Goal: Navigation & Orientation: Find specific page/section

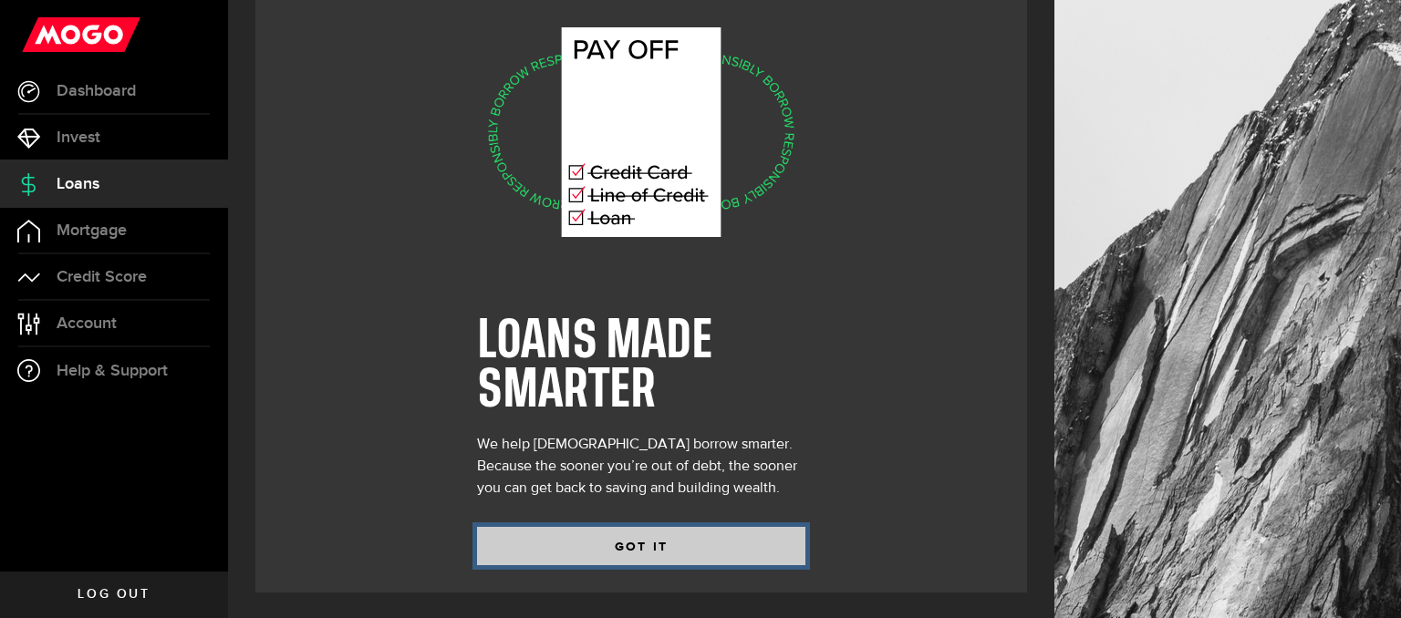
click at [643, 544] on button "GOT IT" at bounding box center [641, 546] width 328 height 38
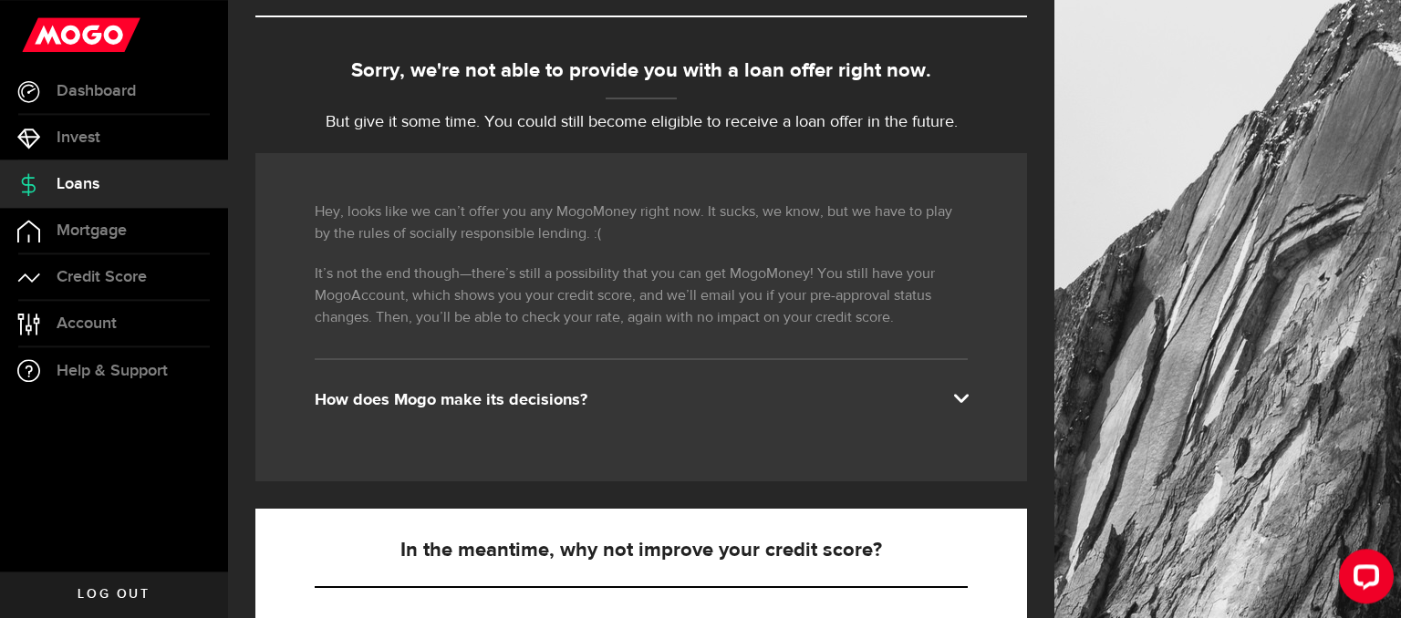
scroll to position [385, 0]
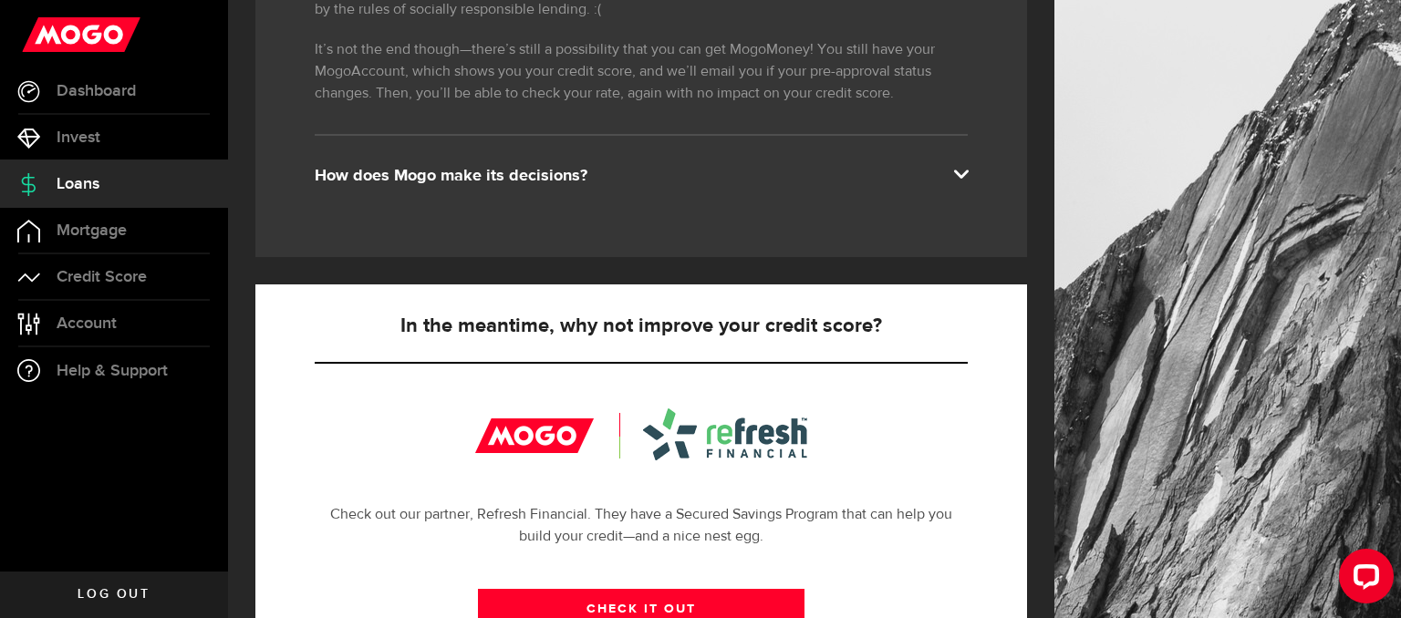
click at [598, 171] on div "How does Mogo make its decisions?" at bounding box center [641, 176] width 653 height 22
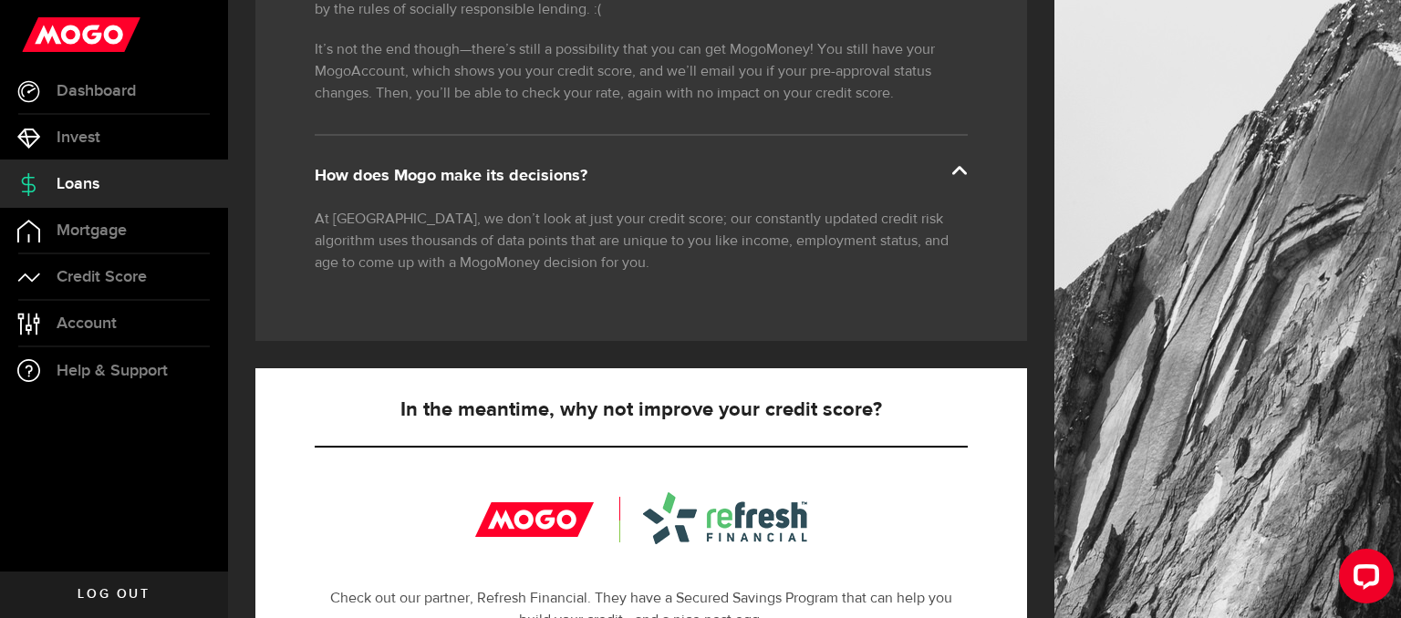
click at [598, 171] on div "How does Mogo make its decisions?" at bounding box center [641, 176] width 653 height 22
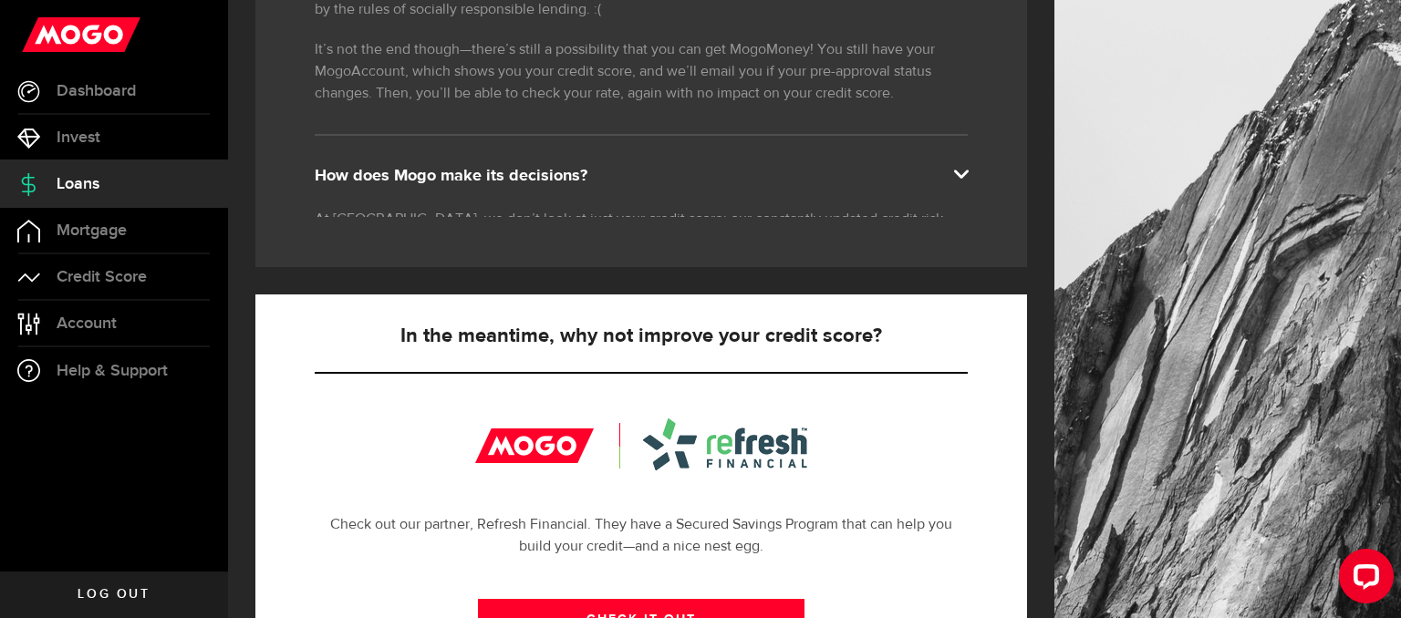
click at [598, 171] on div "How does Mogo make its decisions?" at bounding box center [641, 176] width 653 height 22
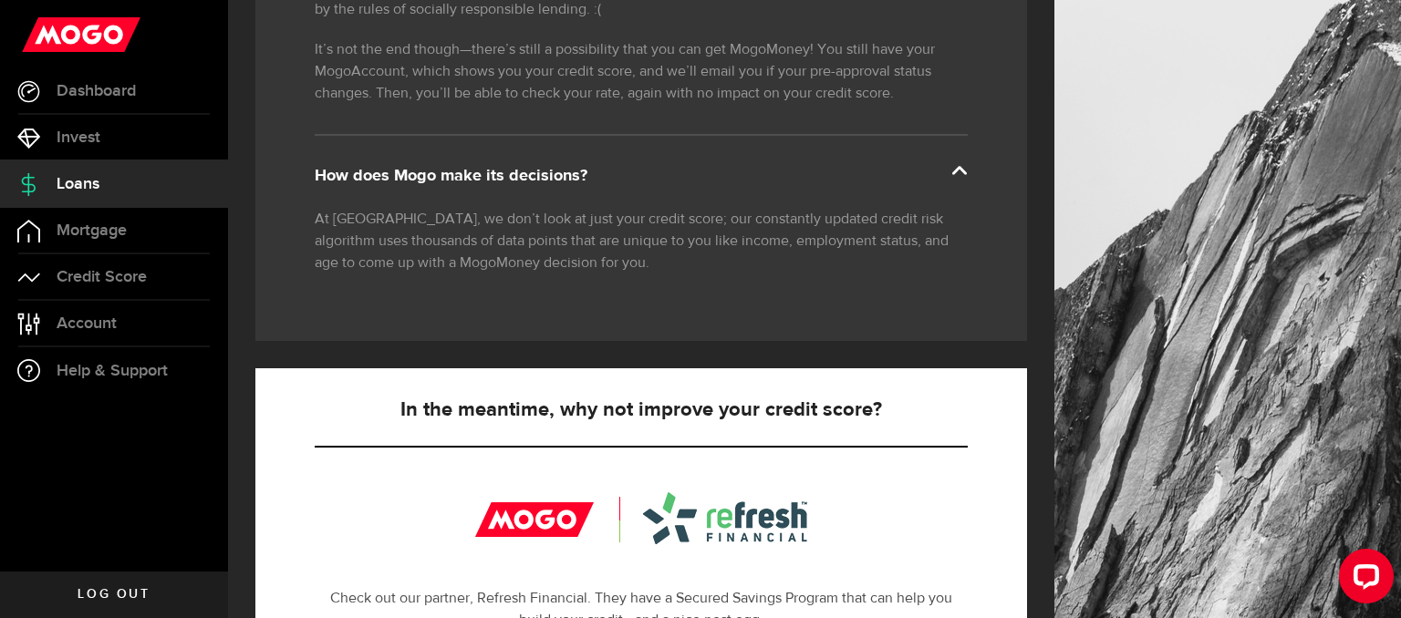
click at [598, 171] on div "How does Mogo make its decisions?" at bounding box center [641, 176] width 653 height 22
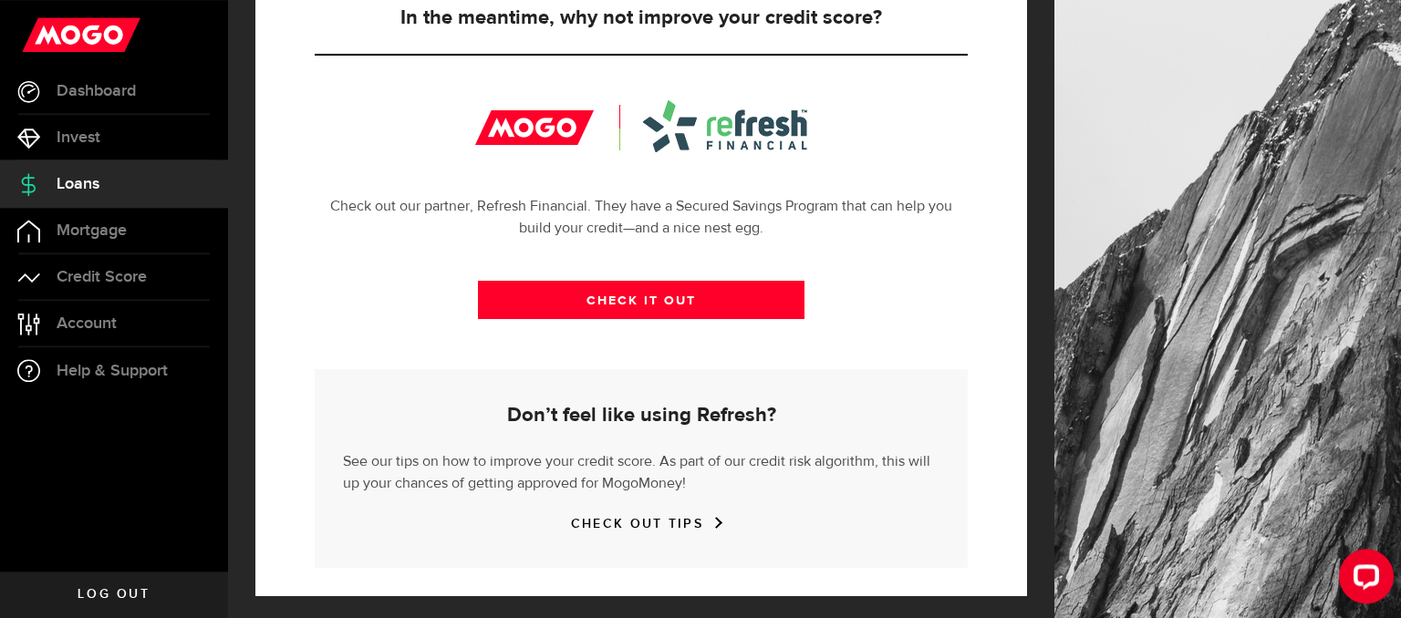
scroll to position [699, 0]
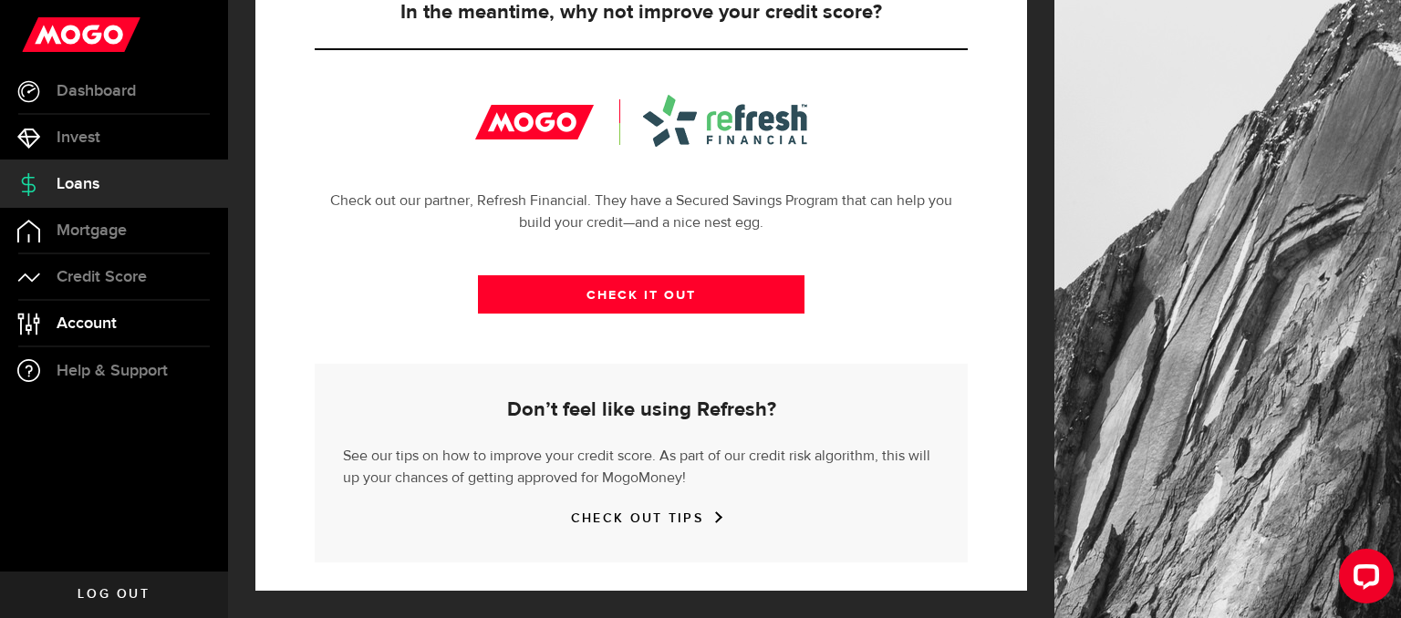
click at [77, 322] on span "Account" at bounding box center [87, 324] width 60 height 16
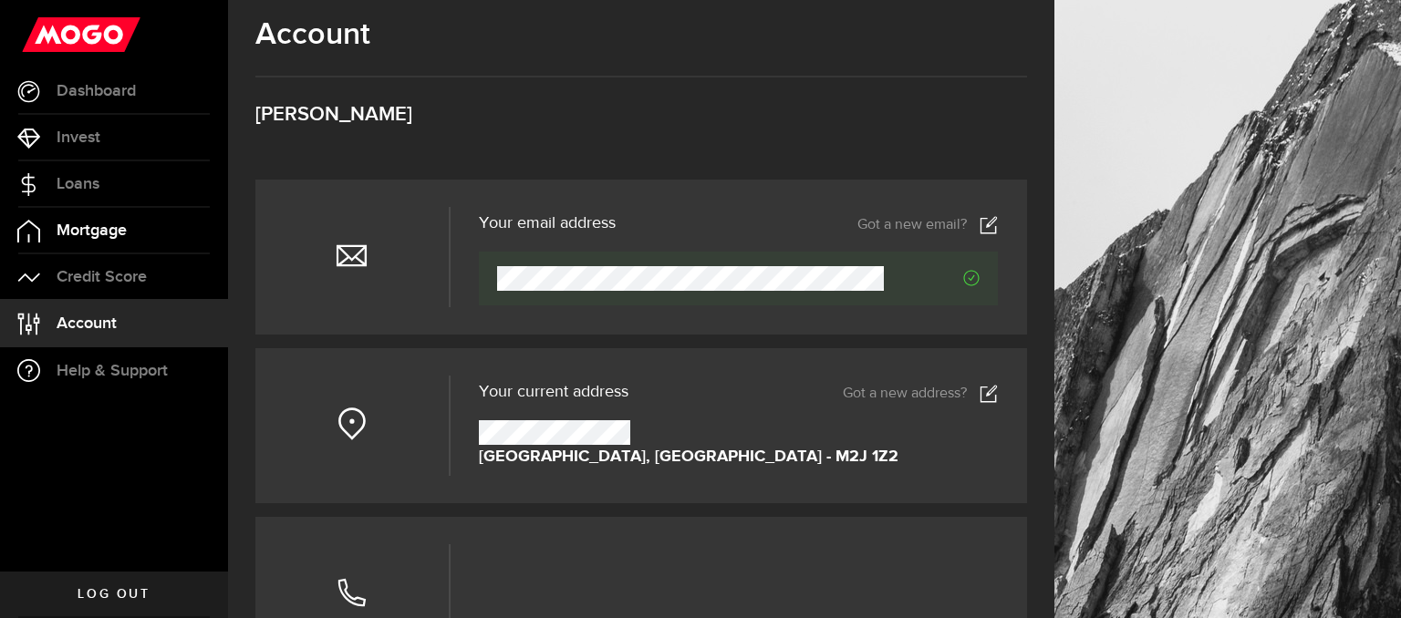
scroll to position [385, 0]
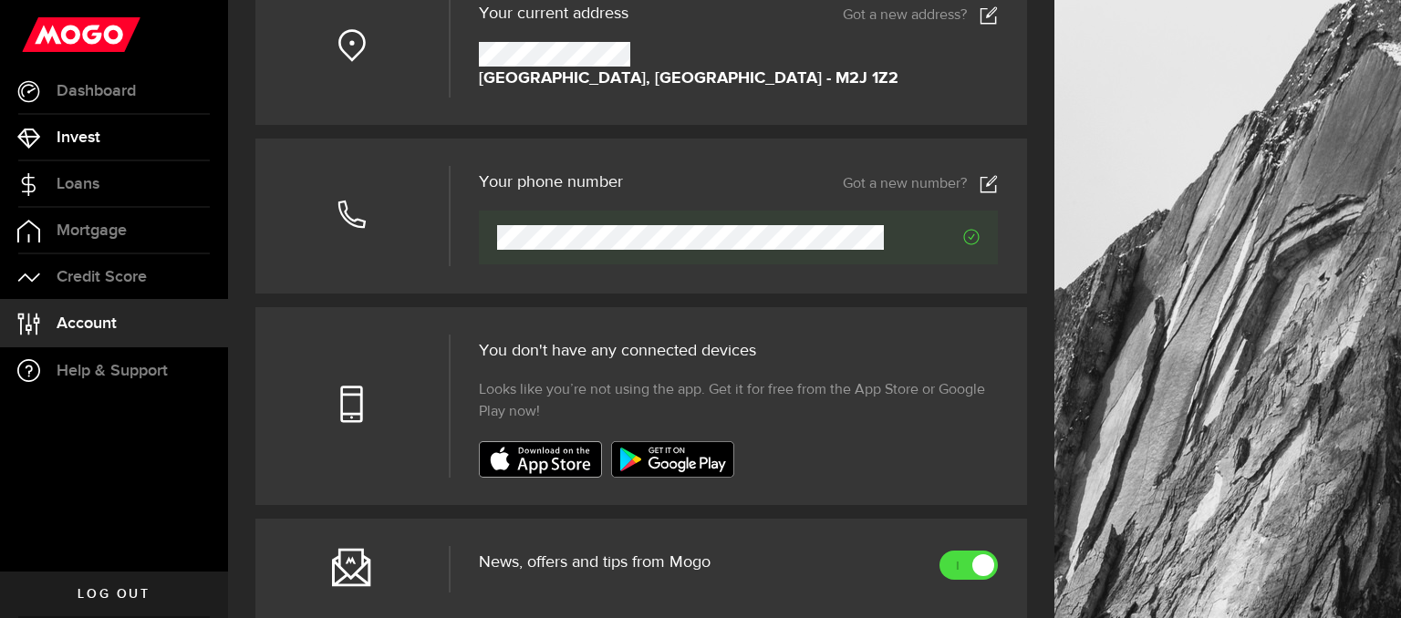
click at [144, 150] on link "Invest" at bounding box center [114, 138] width 228 height 46
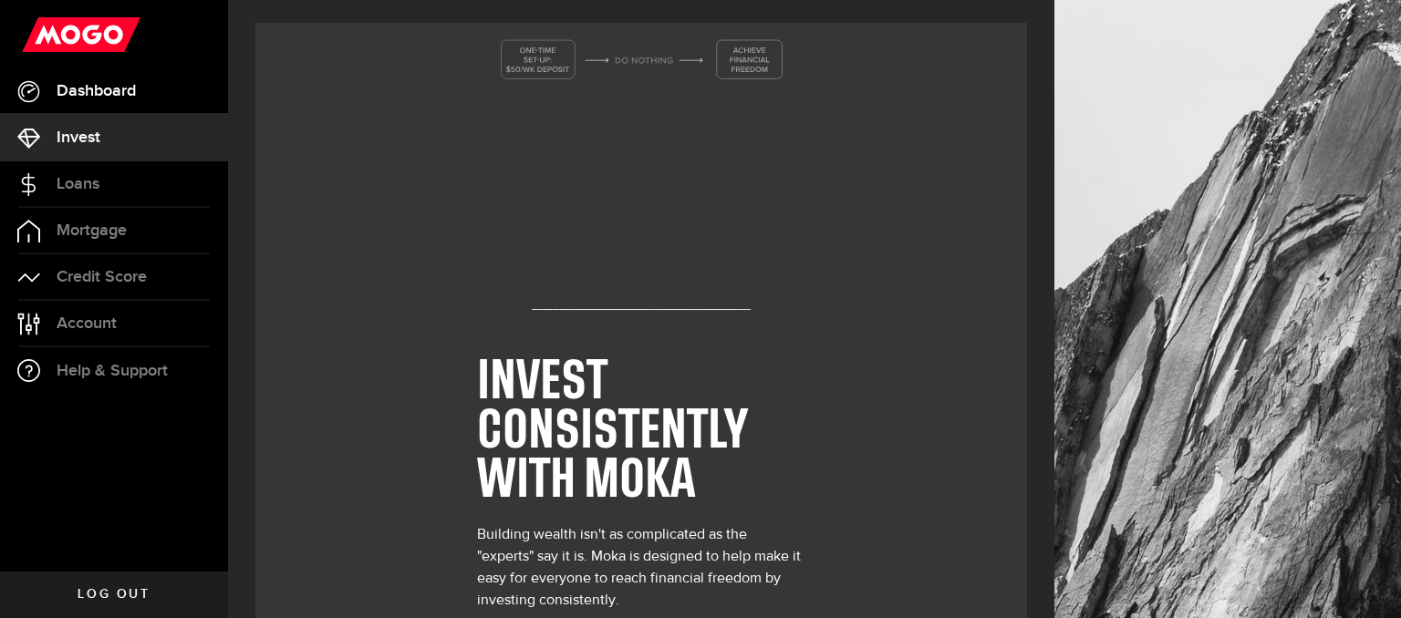
click at [130, 89] on span "Dashboard" at bounding box center [96, 91] width 79 height 16
